Goal: Transaction & Acquisition: Download file/media

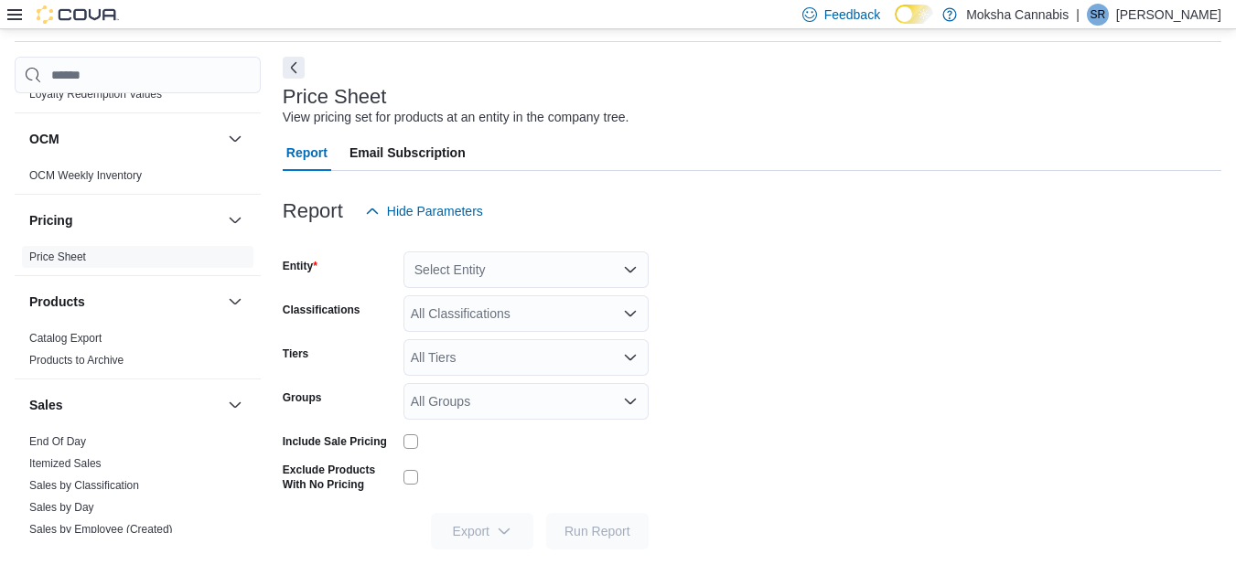
scroll to position [988, 0]
click at [503, 266] on div "Select Entity" at bounding box center [525, 270] width 245 height 37
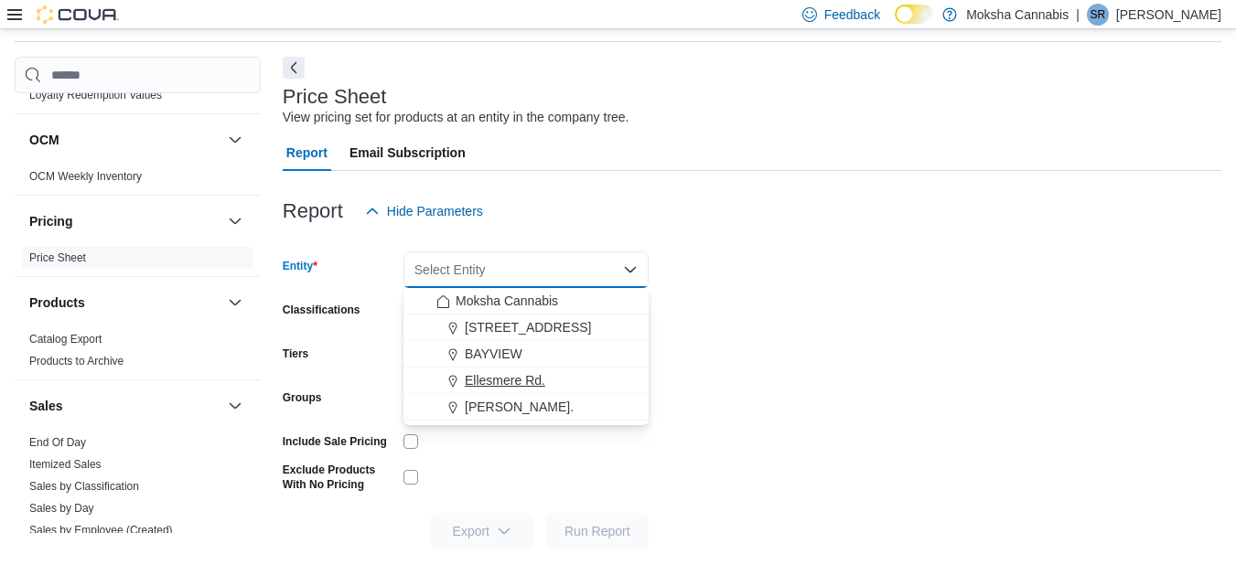
click at [501, 373] on span "Ellesmere Rd." at bounding box center [505, 380] width 81 height 18
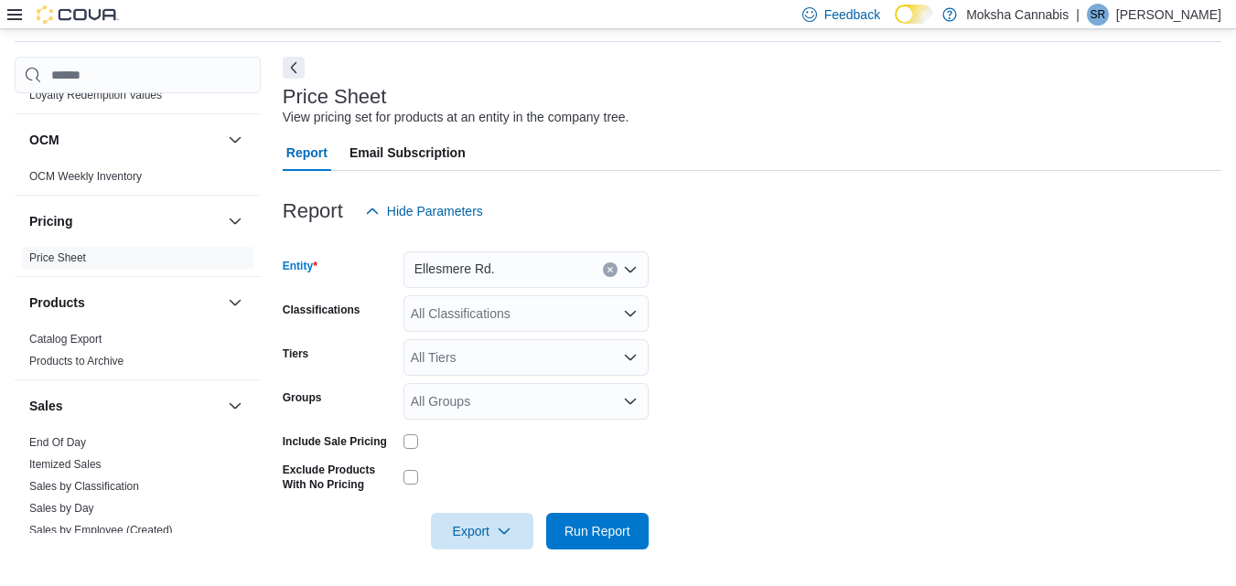
click at [725, 392] on form "Entity [PERSON_NAME]. Combo box. Selected. Ellesmere Rd.. Press Backspace to de…" at bounding box center [752, 390] width 939 height 320
click at [472, 530] on span "Export" at bounding box center [482, 530] width 81 height 37
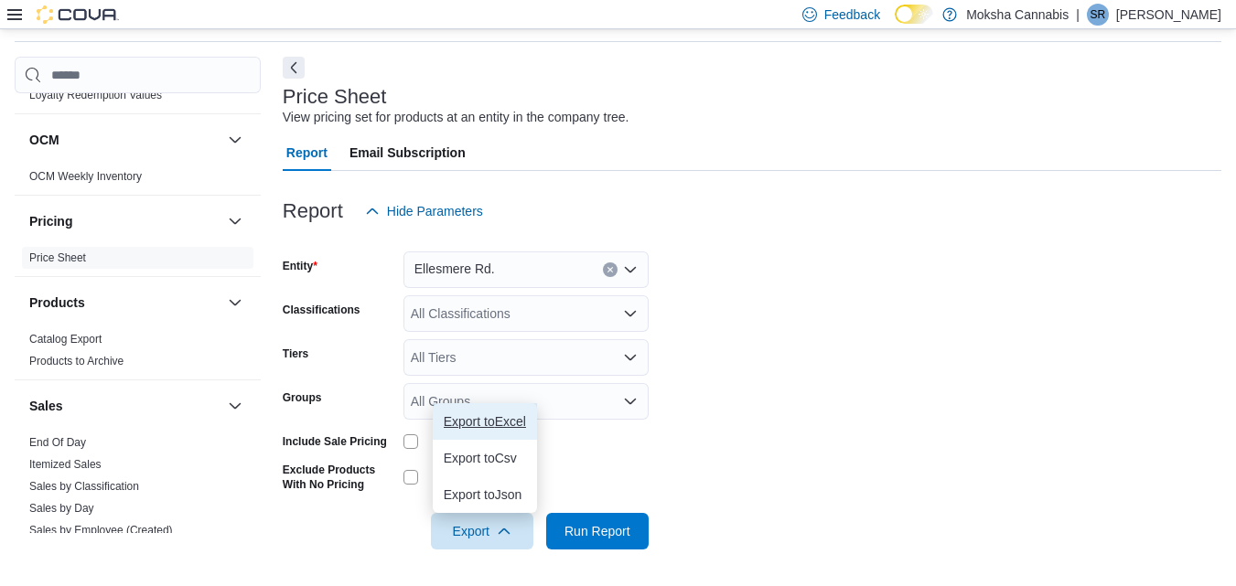
click at [490, 422] on span "Export to Excel" at bounding box center [485, 421] width 82 height 15
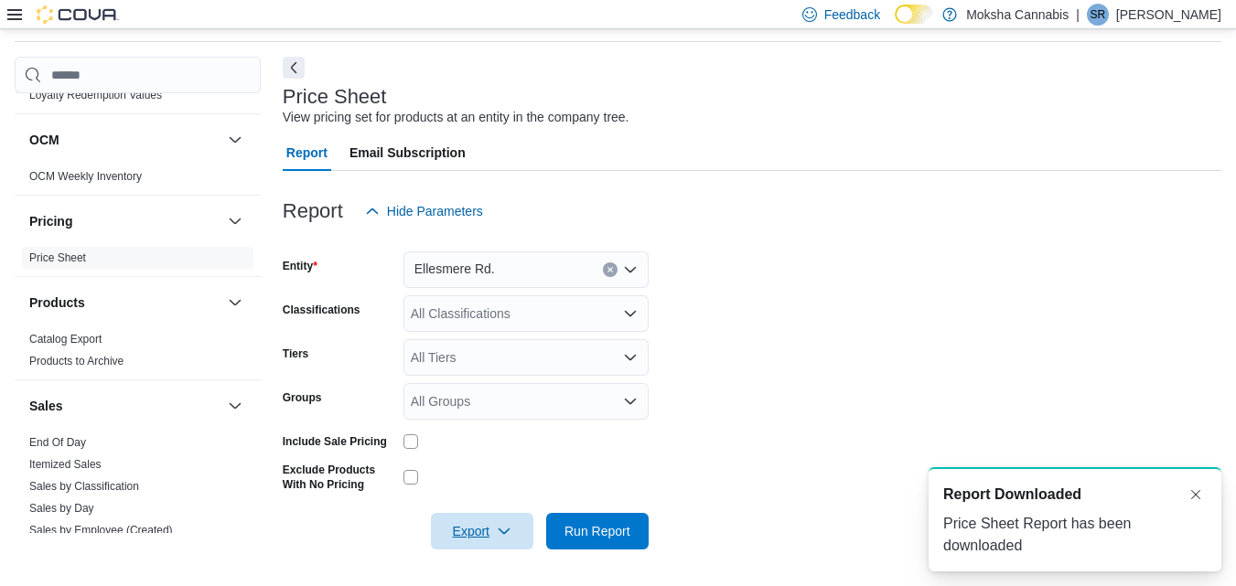
scroll to position [0, 0]
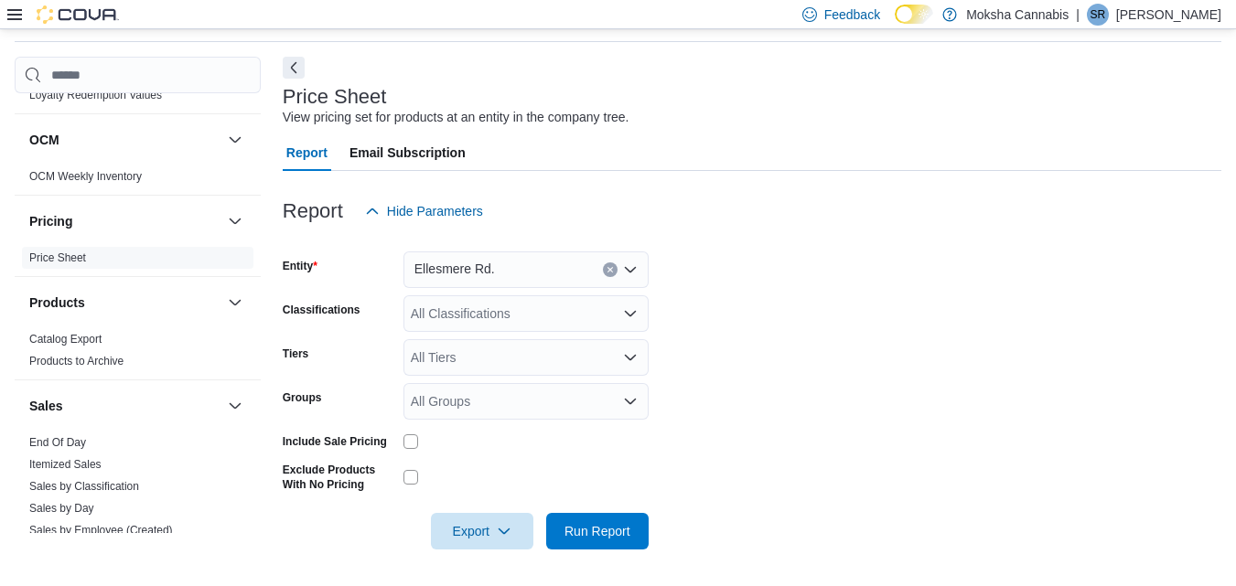
click at [501, 324] on div "All Classifications" at bounding box center [525, 313] width 245 height 37
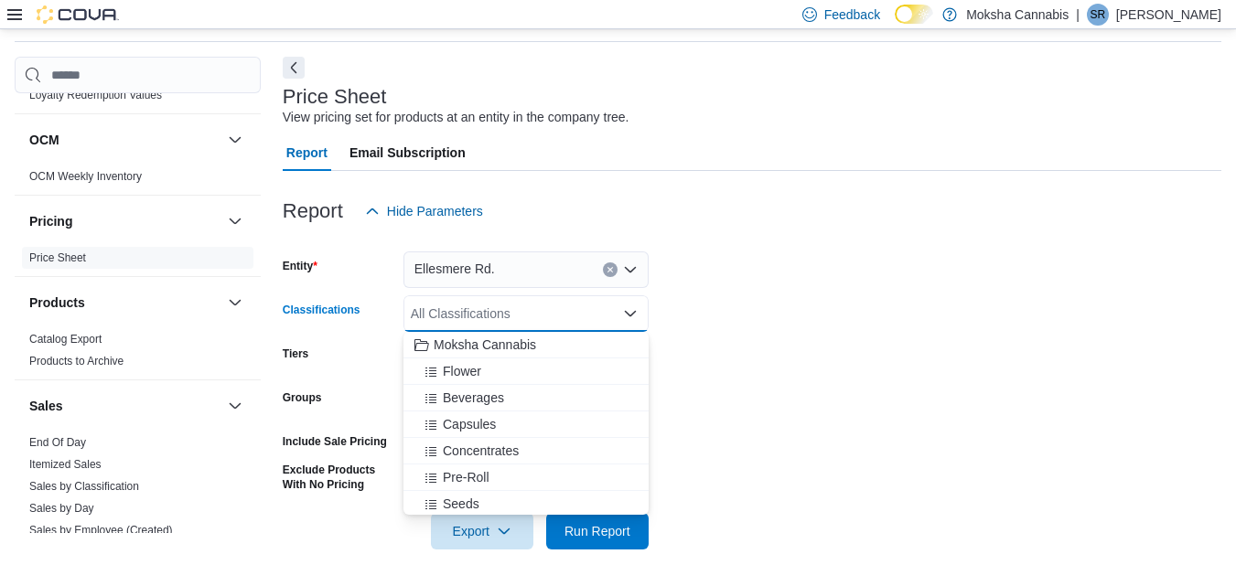
click at [738, 300] on form "Entity [PERSON_NAME]. Classifications All Classifications Combo box. Selected. …" at bounding box center [752, 390] width 939 height 320
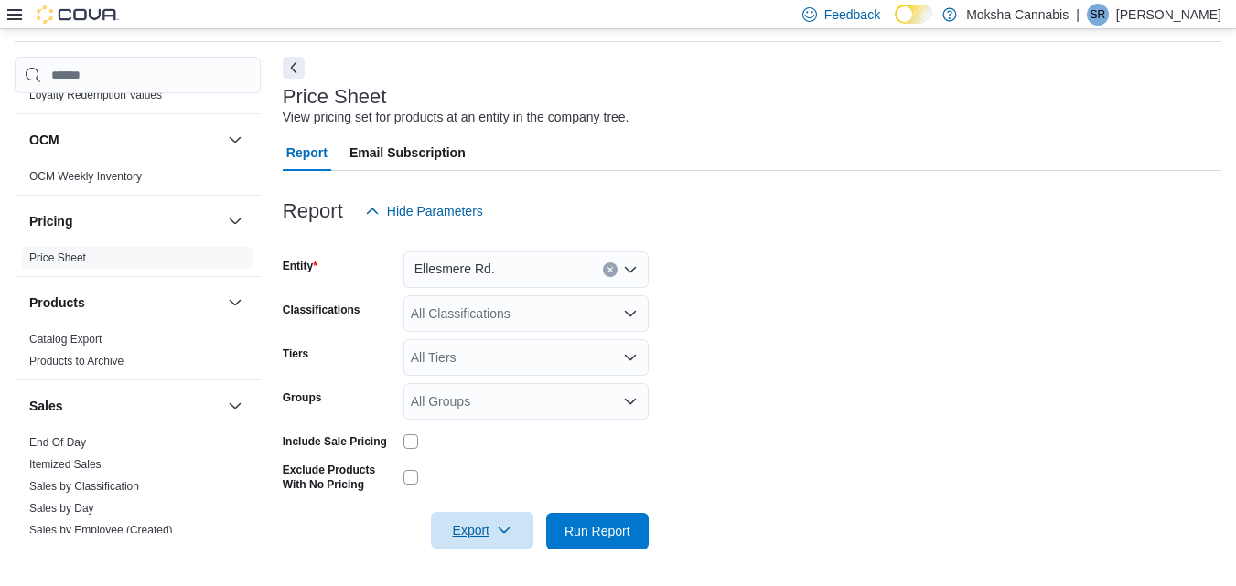
click at [477, 531] on span "Export" at bounding box center [482, 530] width 81 height 37
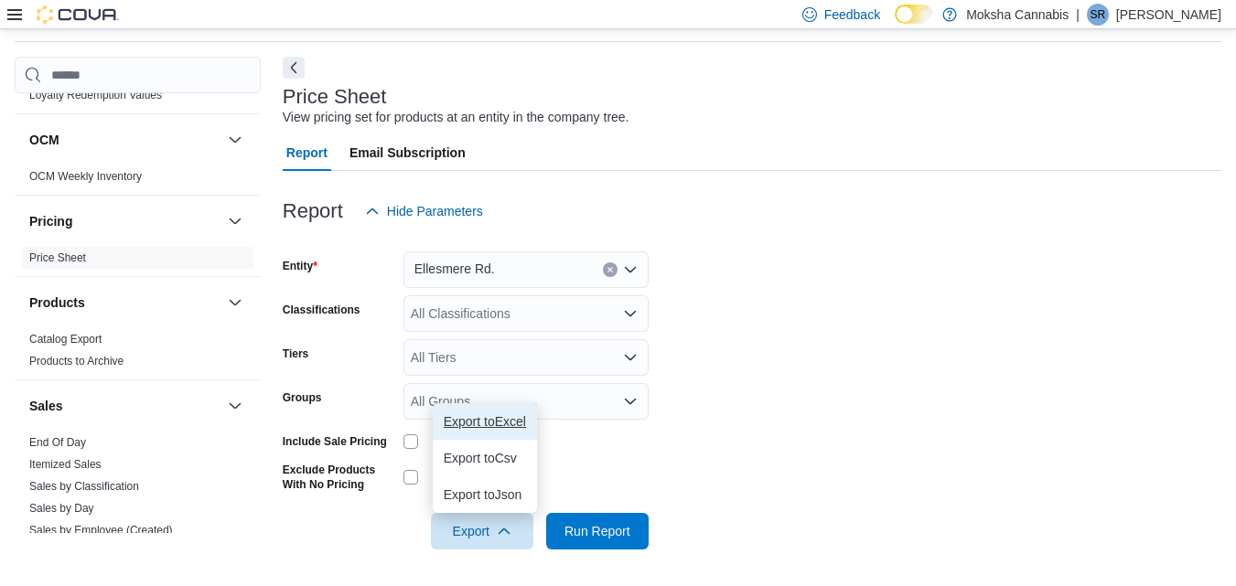
click at [491, 419] on span "Export to Excel" at bounding box center [485, 421] width 82 height 15
